Goal: Book appointment/travel/reservation

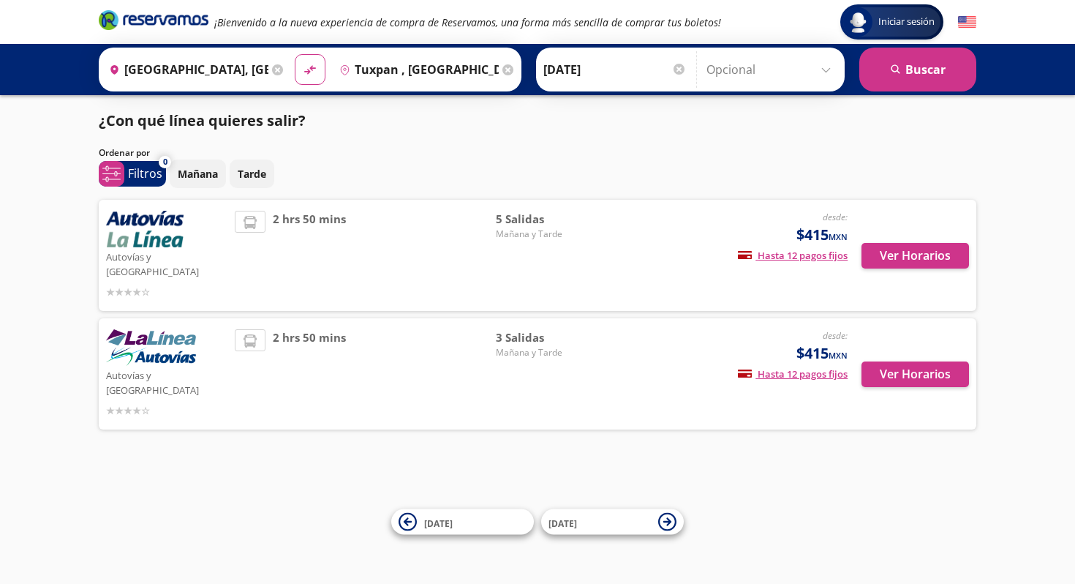
click at [169, 236] on img at bounding box center [145, 229] width 78 height 37
click at [876, 243] on button "Ver Horarios" at bounding box center [916, 256] width 108 height 26
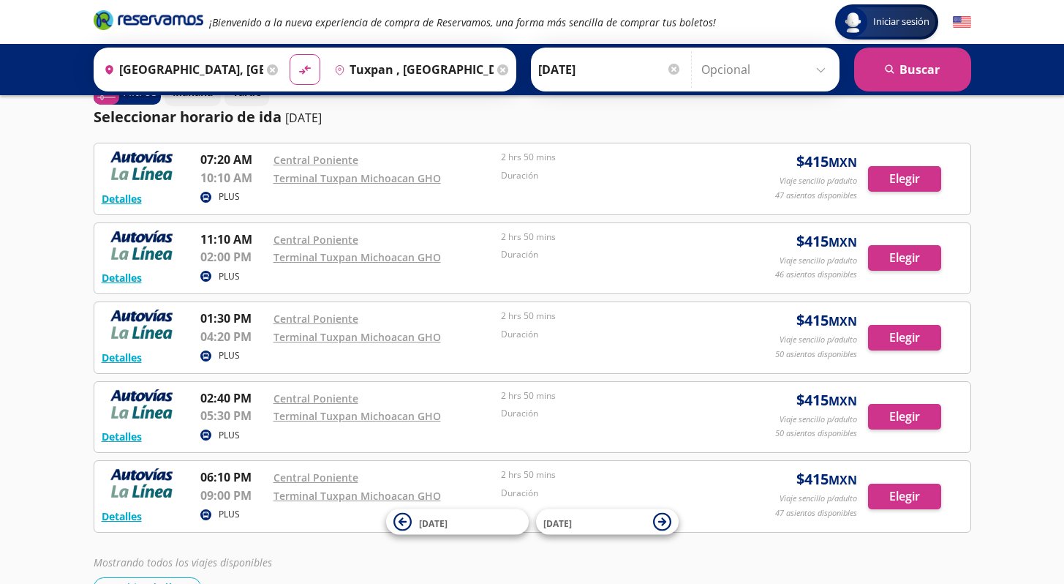
scroll to position [34, 0]
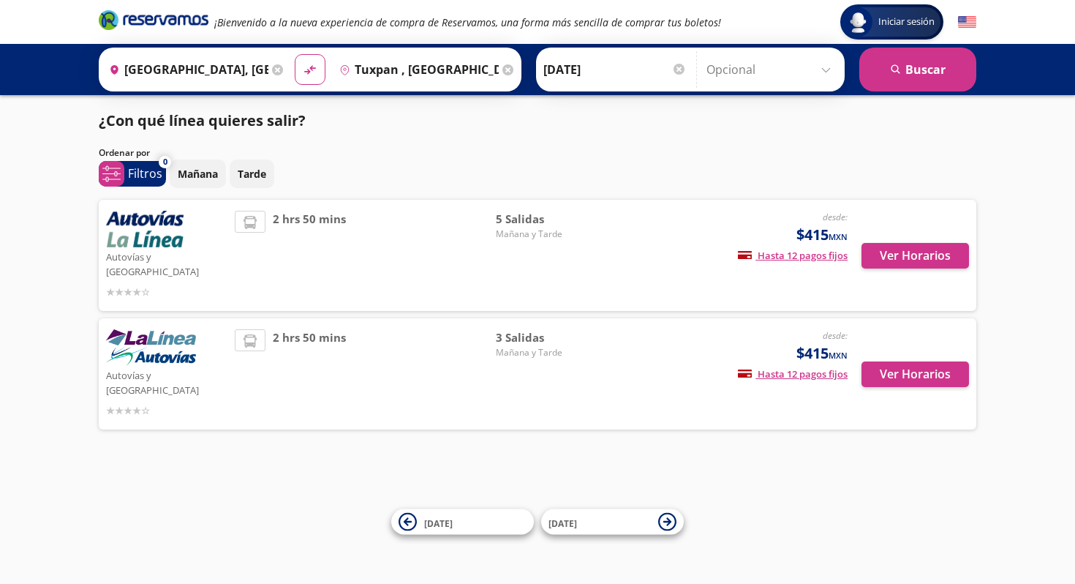
click at [334, 335] on span "2 hrs 50 mins" at bounding box center [309, 373] width 73 height 89
click at [888, 361] on button "Ver Horarios" at bounding box center [916, 374] width 108 height 26
click at [316, 243] on span "2 hrs 50 mins" at bounding box center [309, 255] width 73 height 89
click at [865, 243] on button "Ver Horarios" at bounding box center [916, 256] width 108 height 26
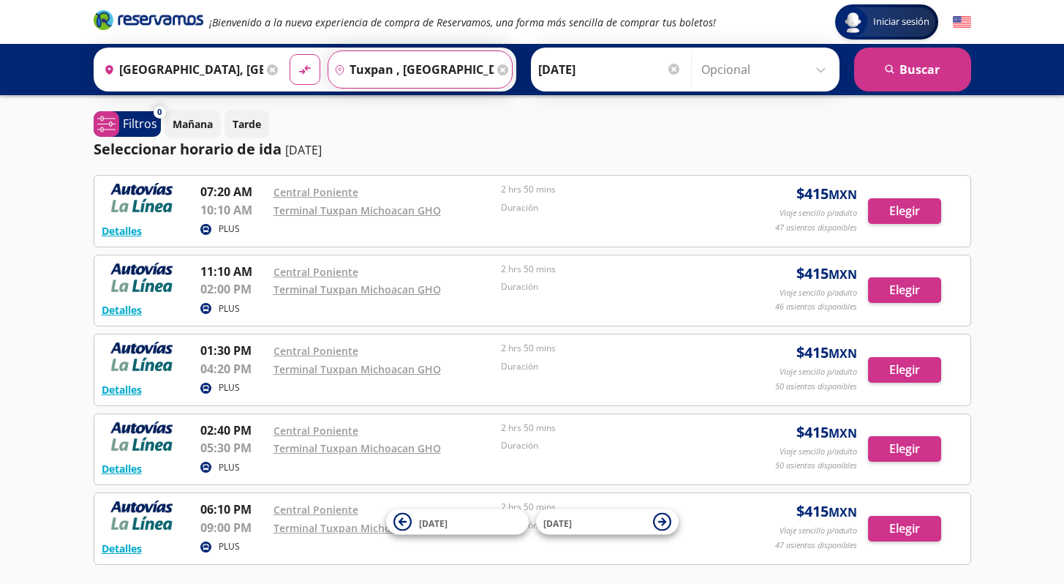
click at [385, 72] on input "Tuxpan , [GEOGRAPHIC_DATA]" at bounding box center [410, 69] width 165 height 37
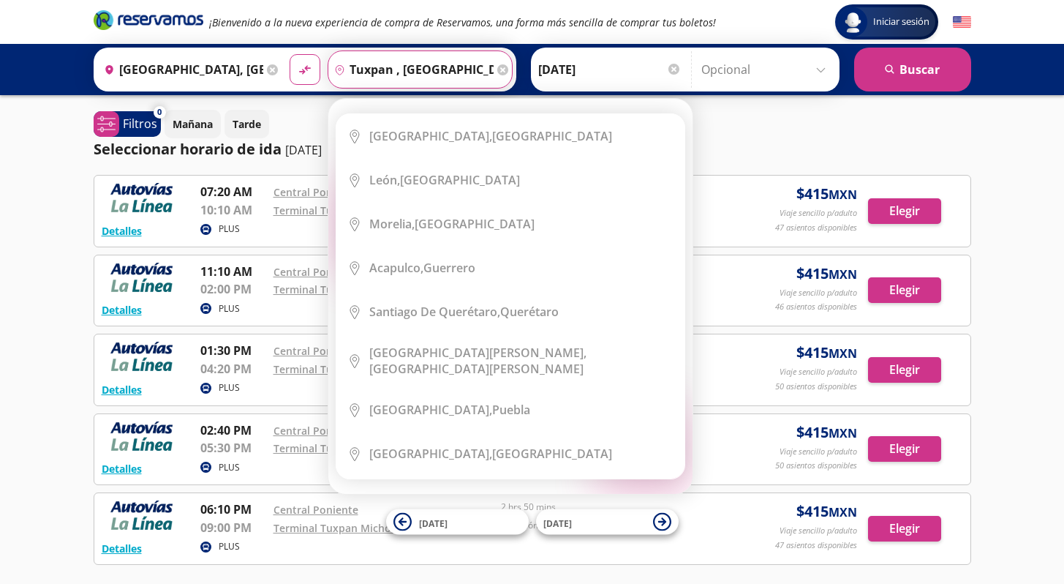
click at [392, 80] on input "Tuxpan , [GEOGRAPHIC_DATA]" at bounding box center [410, 69] width 165 height 37
click at [390, 72] on input "Tuxpan , [GEOGRAPHIC_DATA]" at bounding box center [410, 69] width 165 height 37
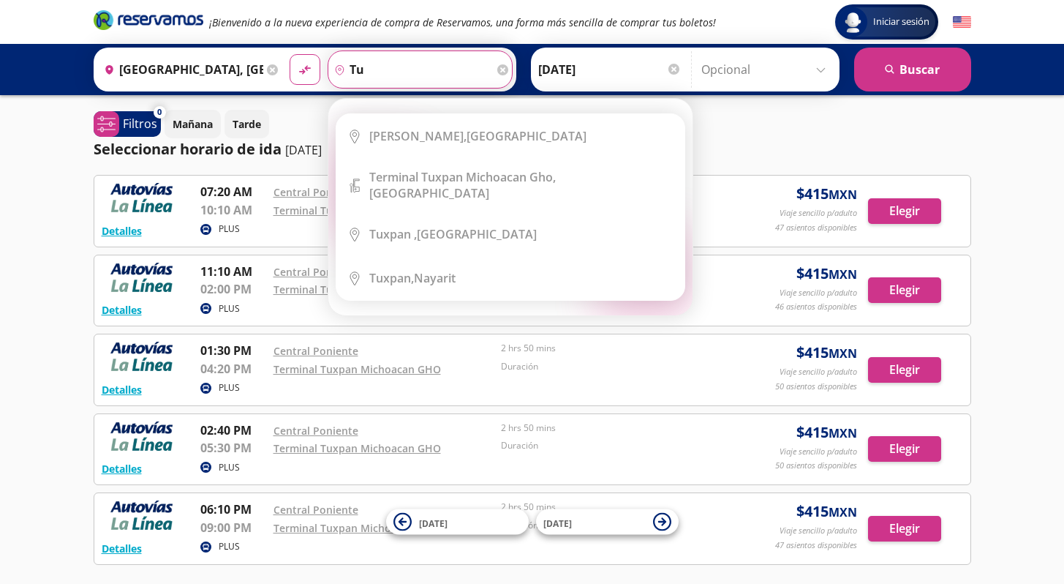
type input "t"
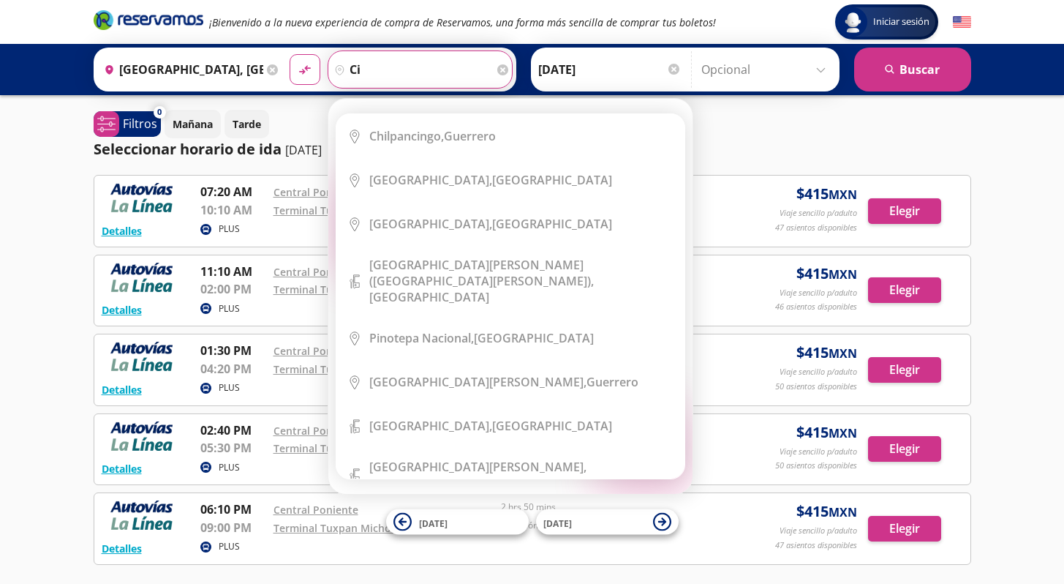
type input "c"
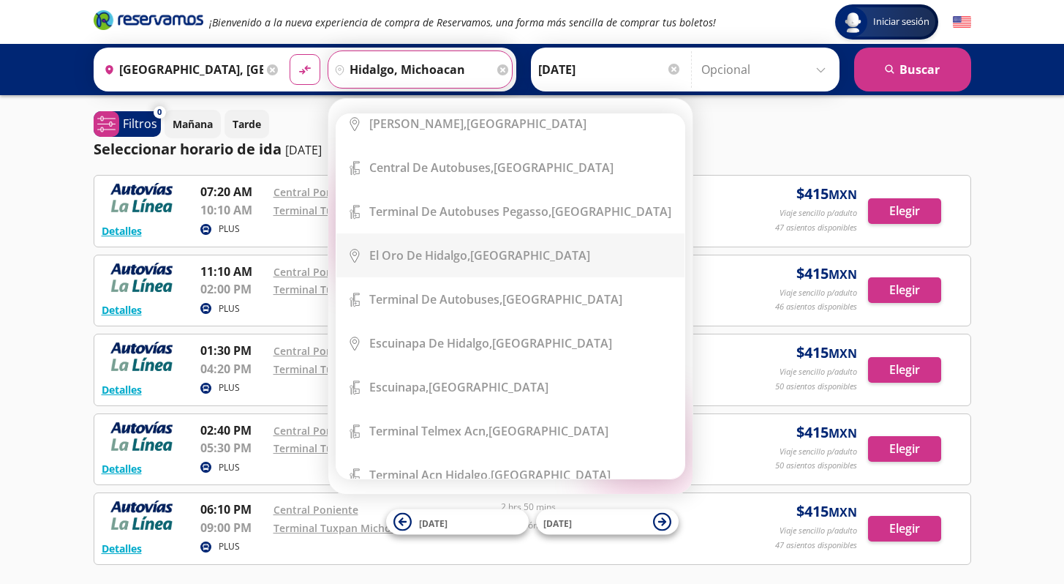
scroll to position [250, 0]
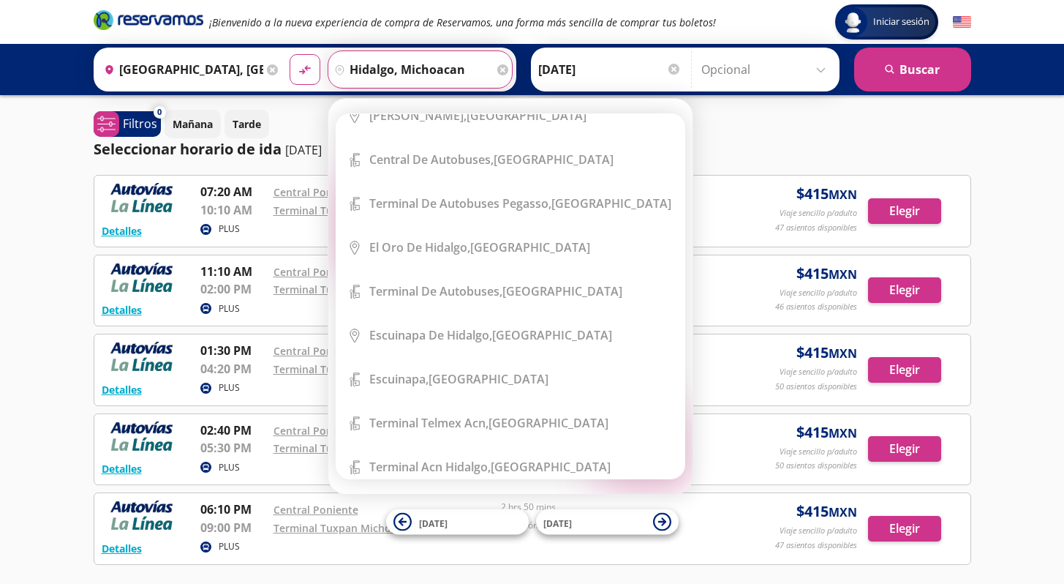
click at [353, 59] on input "hidalgo, michoacan" at bounding box center [410, 69] width 165 height 37
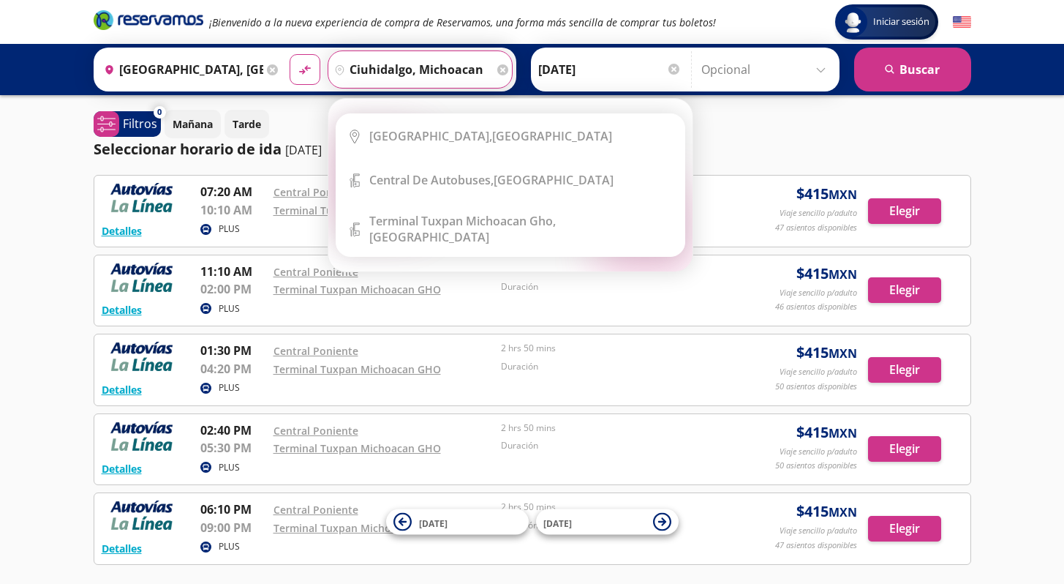
scroll to position [0, 0]
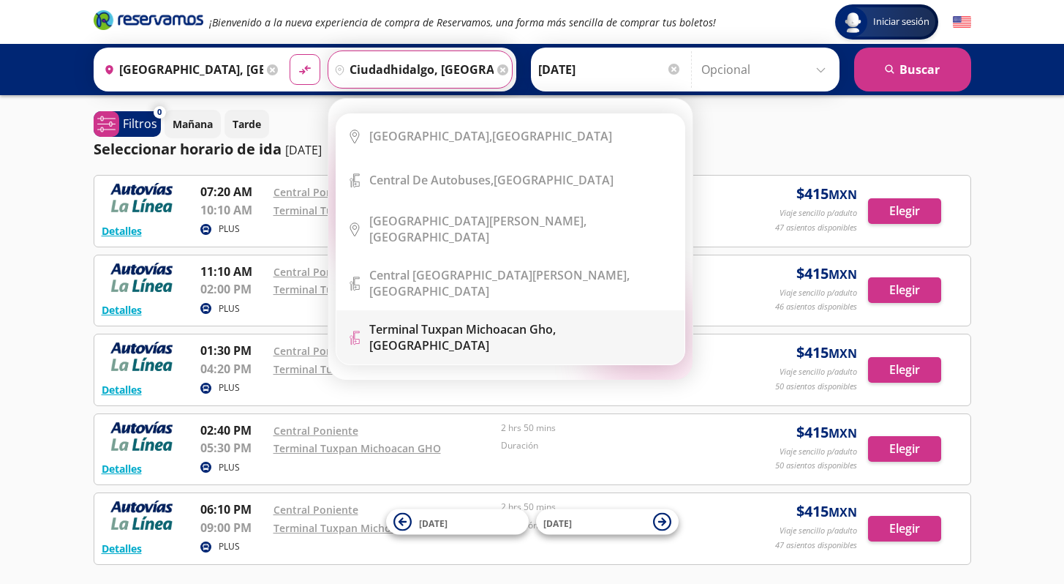
click at [399, 321] on b "Terminal Tuxpan Michoacan Gho," at bounding box center [462, 329] width 187 height 16
type input "Terminal Tuxpan Michoacan Gho, [GEOGRAPHIC_DATA]"
